Goal: Task Accomplishment & Management: Manage account settings

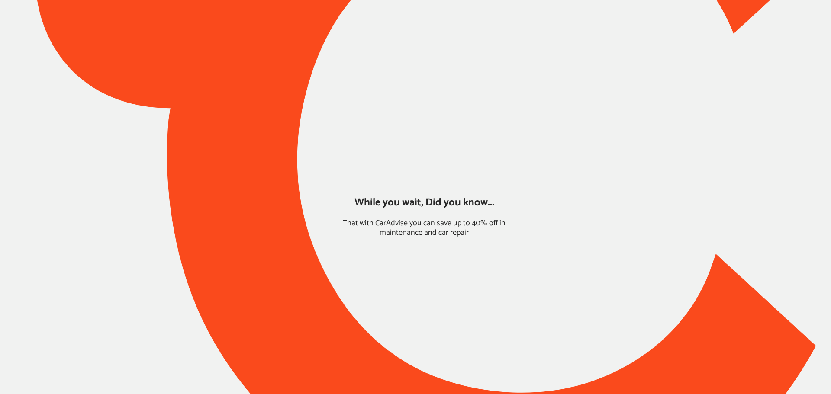
type input "*****"
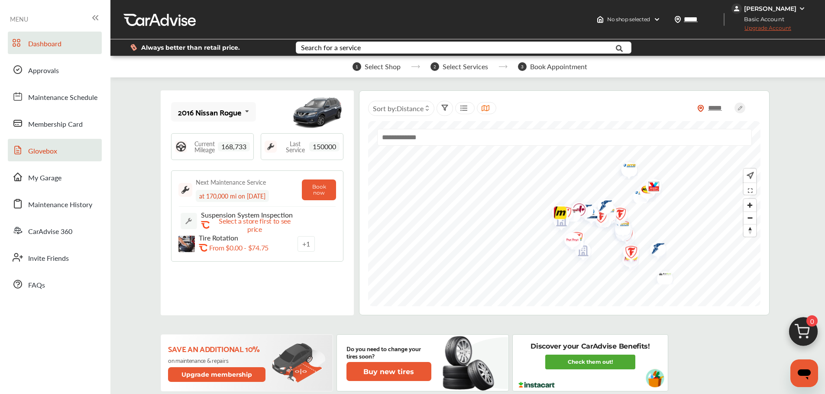
drag, startPoint x: 63, startPoint y: 169, endPoint x: 74, endPoint y: 159, distance: 15.0
click at [63, 169] on link "My Garage" at bounding box center [55, 177] width 94 height 23
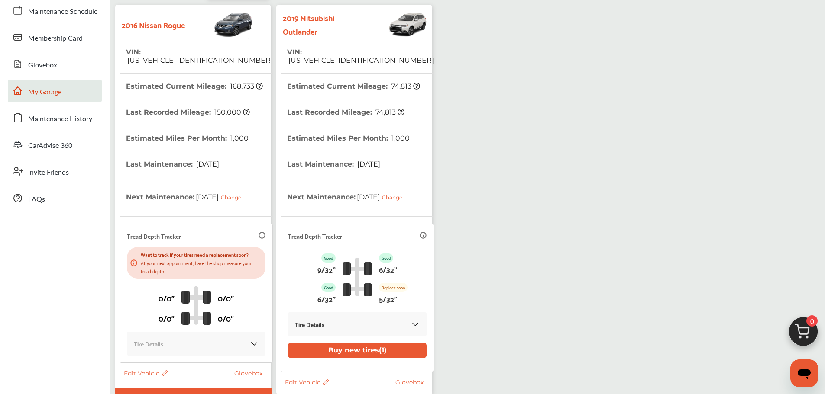
scroll to position [130, 0]
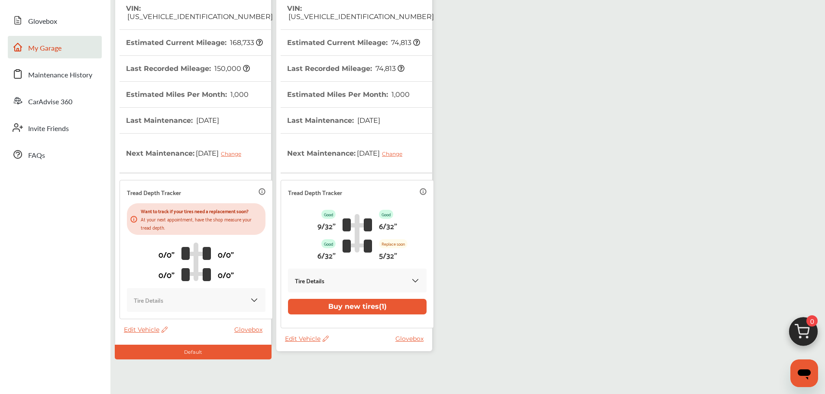
click at [306, 340] on span "Edit Vehicle" at bounding box center [307, 339] width 44 height 8
click at [353, 374] on div "Use this vehicle" at bounding box center [345, 376] width 78 height 13
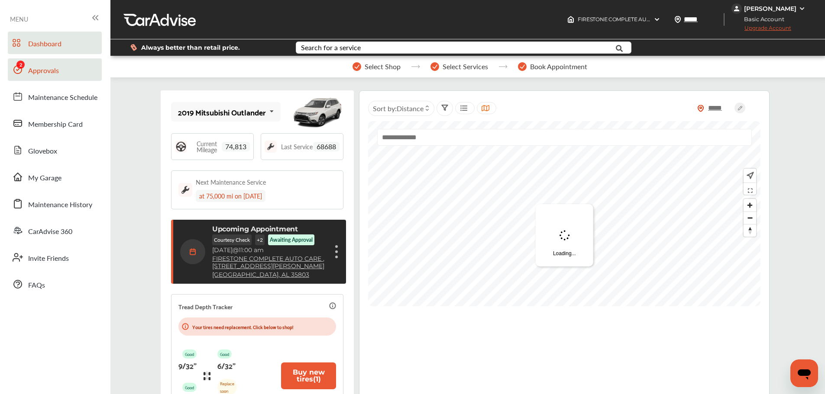
click at [23, 69] on icon at bounding box center [18, 69] width 10 height 10
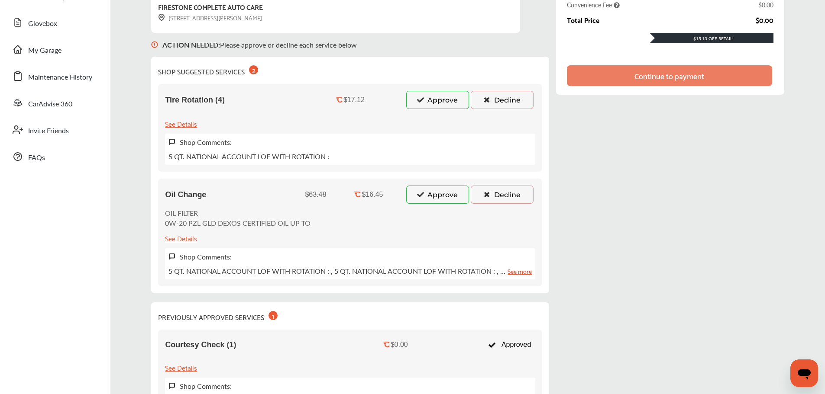
scroll to position [173, 0]
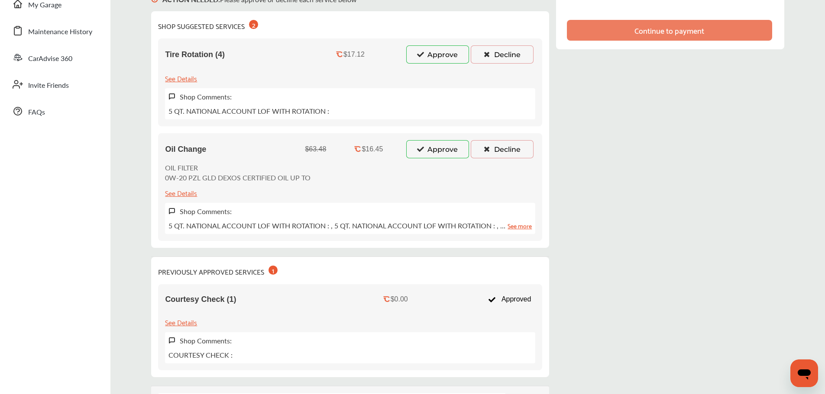
click at [432, 151] on button "Approve" at bounding box center [437, 149] width 63 height 18
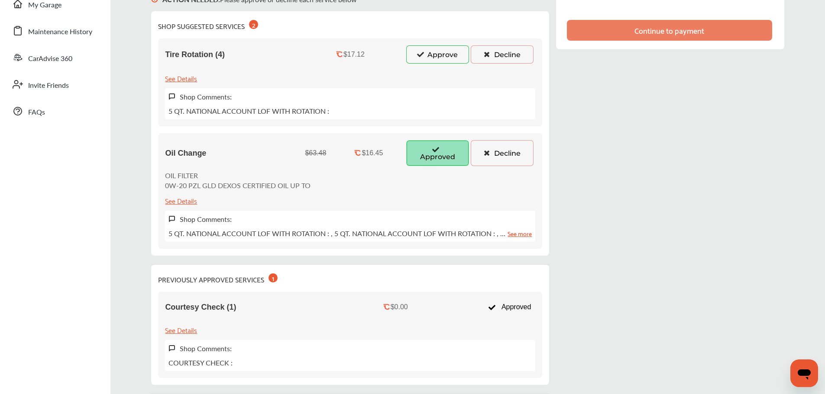
click at [453, 59] on button "Approve" at bounding box center [437, 54] width 63 height 18
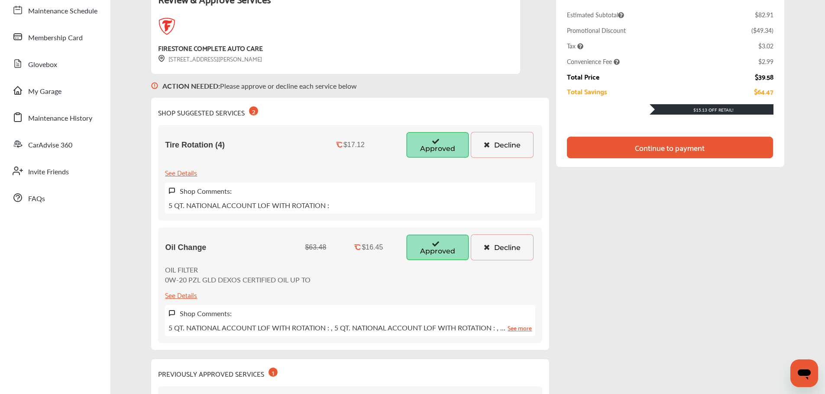
scroll to position [43, 0]
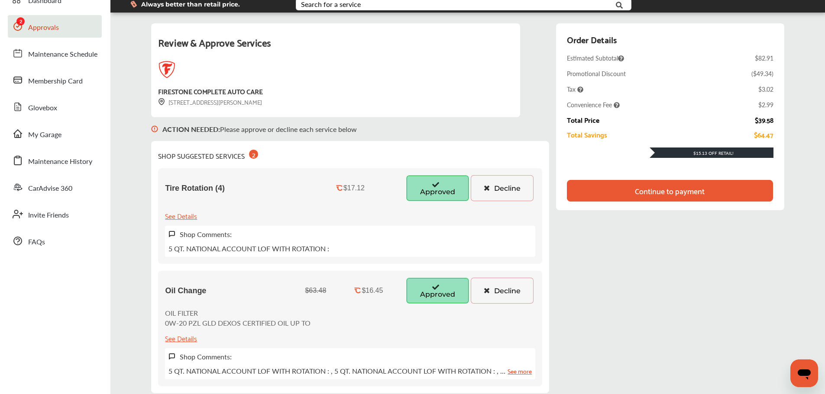
click at [681, 194] on div "Continue to payment" at bounding box center [670, 191] width 70 height 9
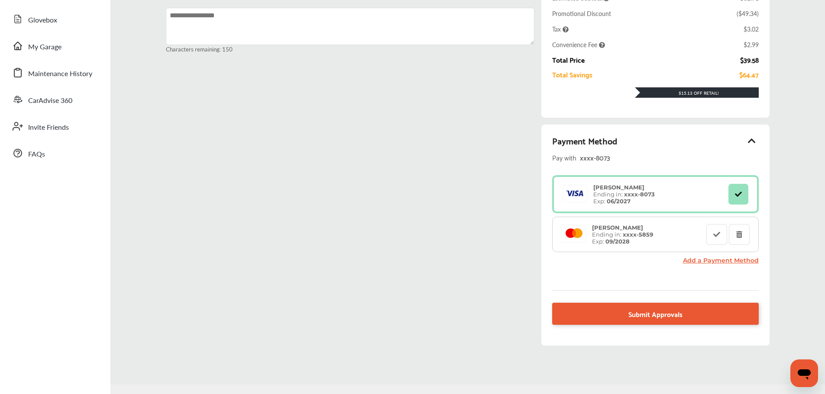
scroll to position [153, 0]
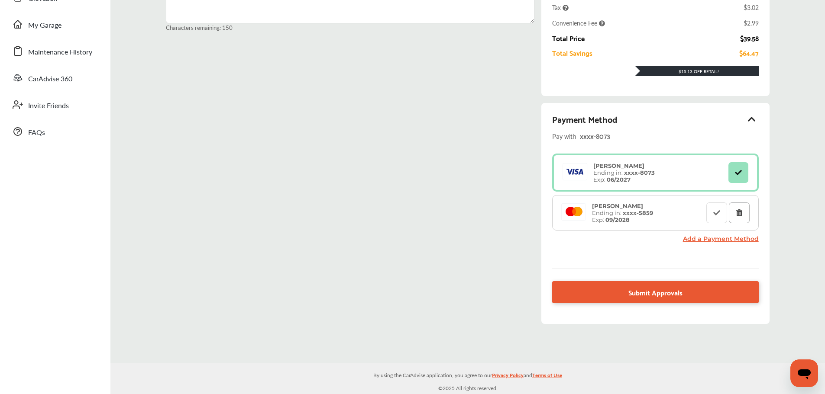
click at [743, 221] on button at bounding box center [739, 213] width 21 height 21
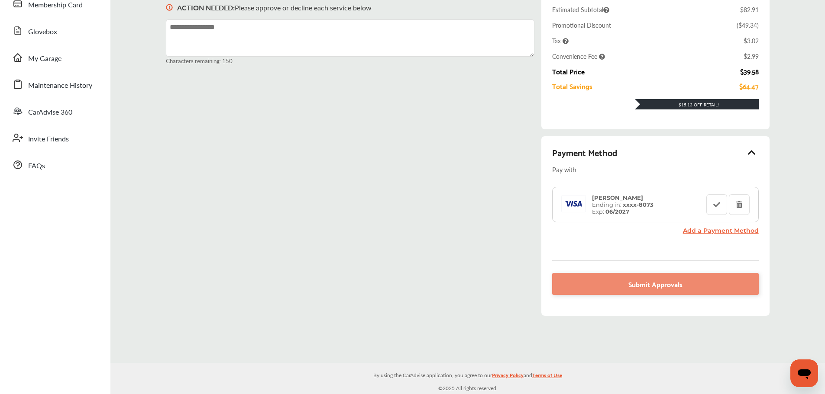
click at [480, 166] on div "ACTION NEEDED : Please approve or decline each service below Characters remaini…" at bounding box center [467, 150] width 603 height 350
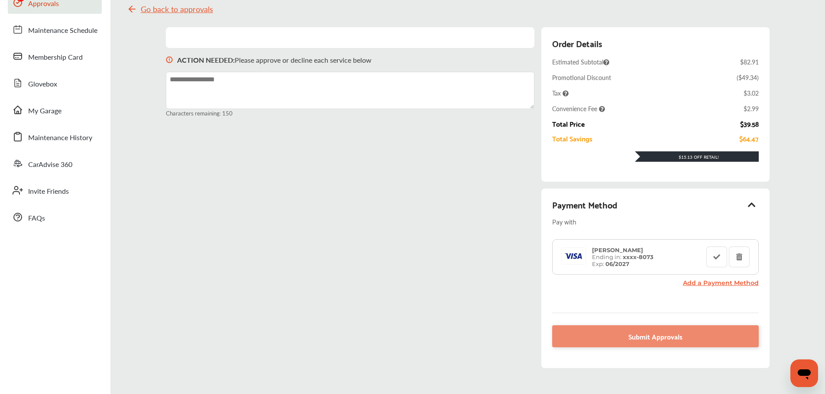
scroll to position [0, 0]
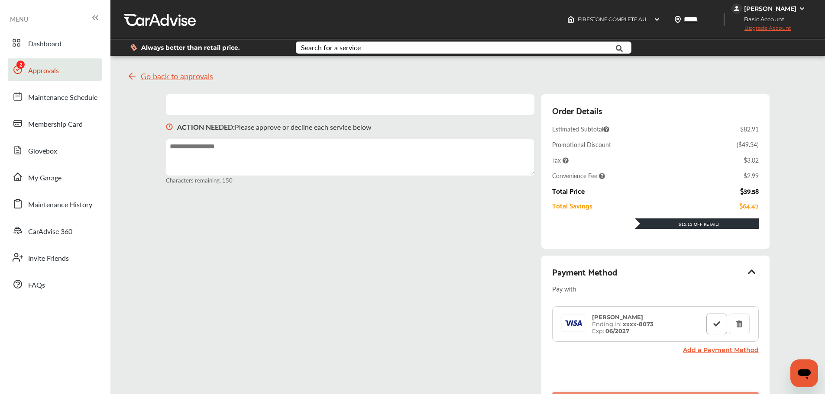
click at [721, 332] on button at bounding box center [716, 324] width 21 height 21
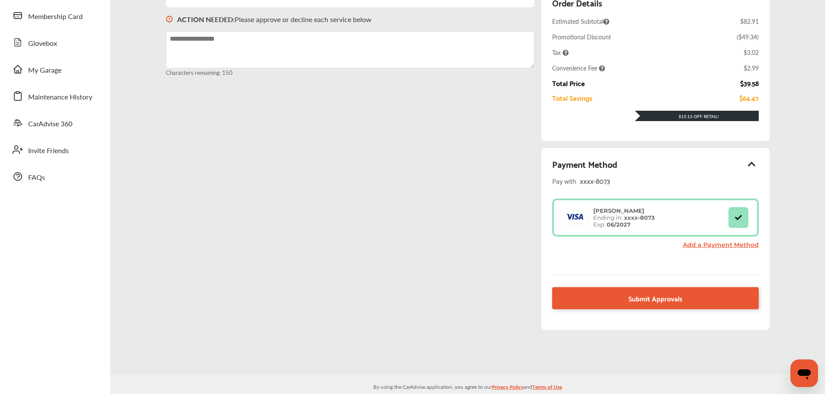
scroll to position [119, 0]
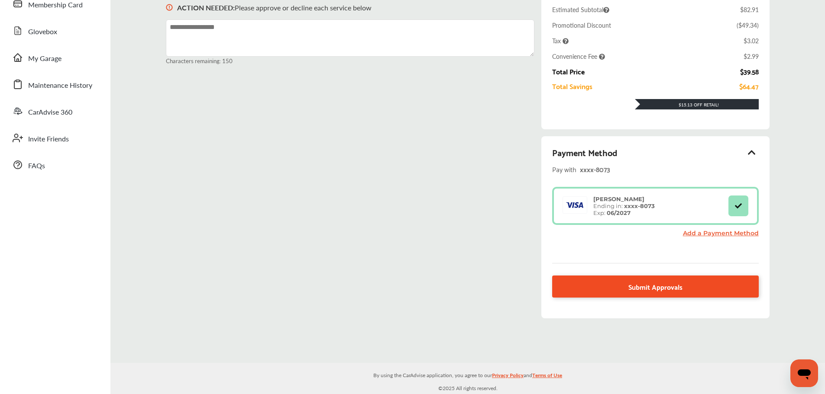
click at [624, 295] on link "Submit Approvals" at bounding box center [655, 287] width 206 height 22
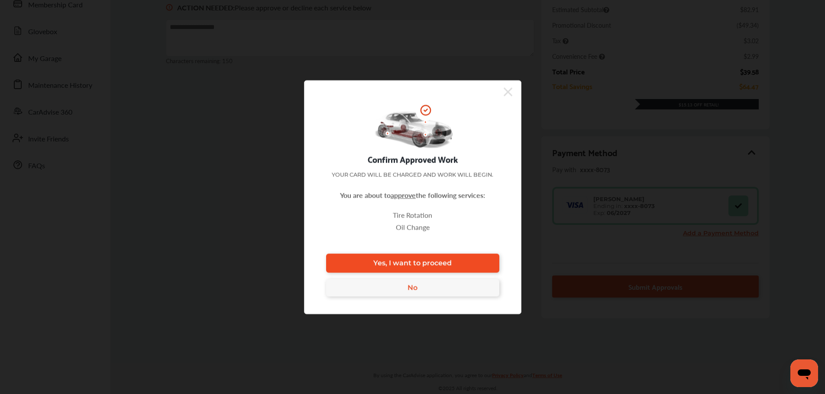
click at [434, 265] on span "Yes, I want to proceed" at bounding box center [412, 263] width 78 height 8
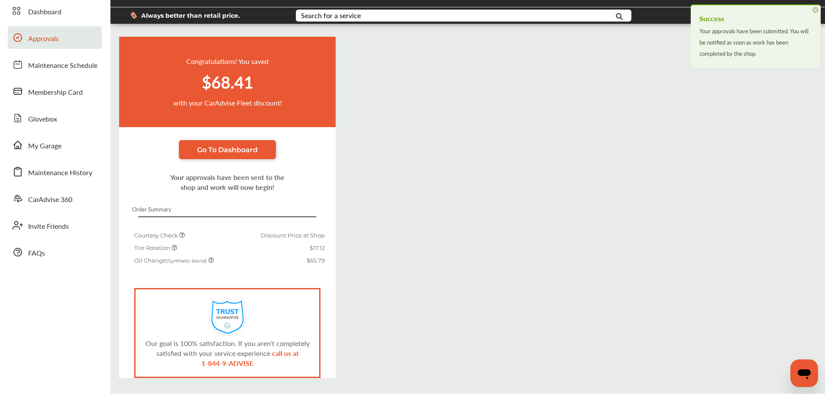
scroll to position [62, 0]
